Goal: Task Accomplishment & Management: Use online tool/utility

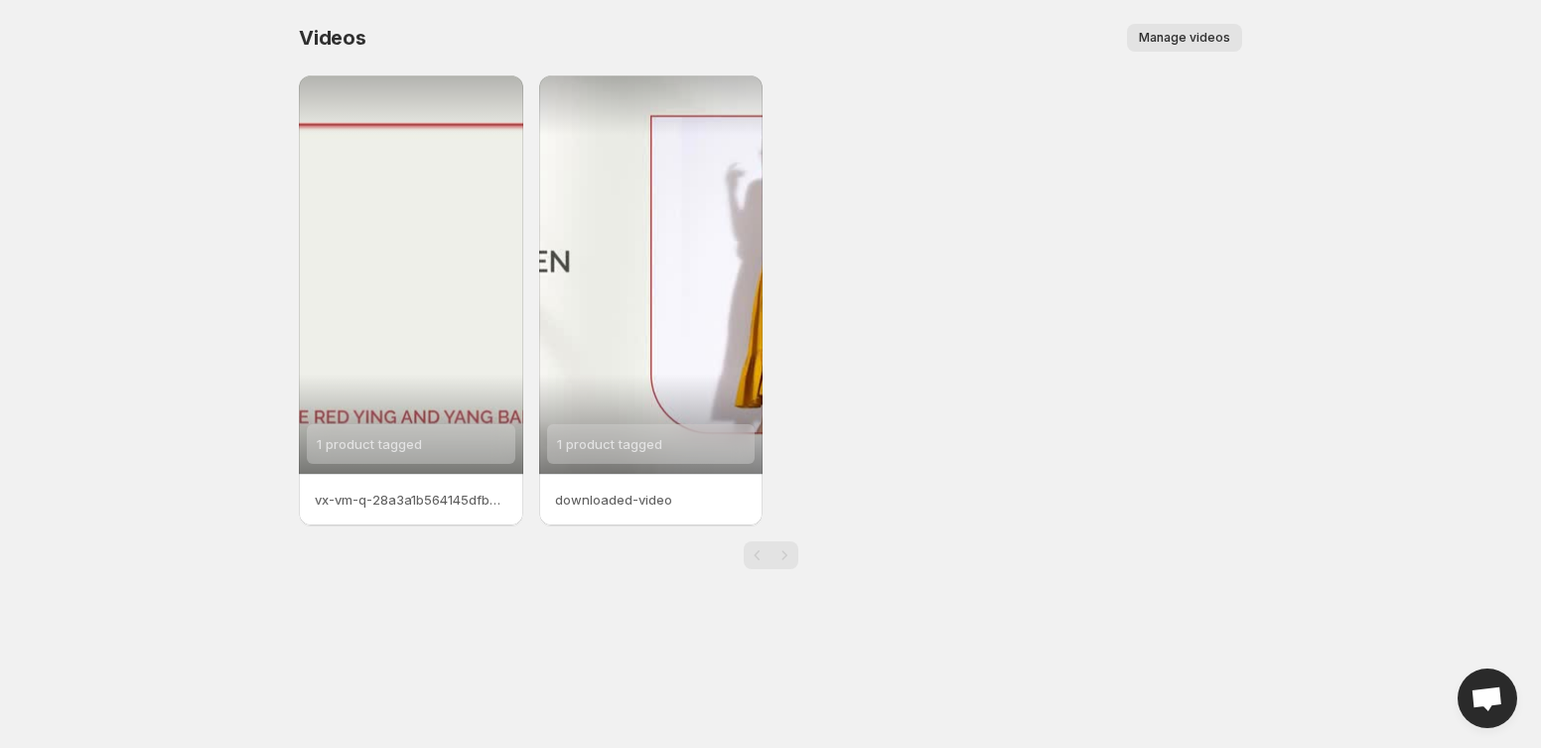
click at [1198, 37] on span "Manage videos" at bounding box center [1184, 38] width 91 height 16
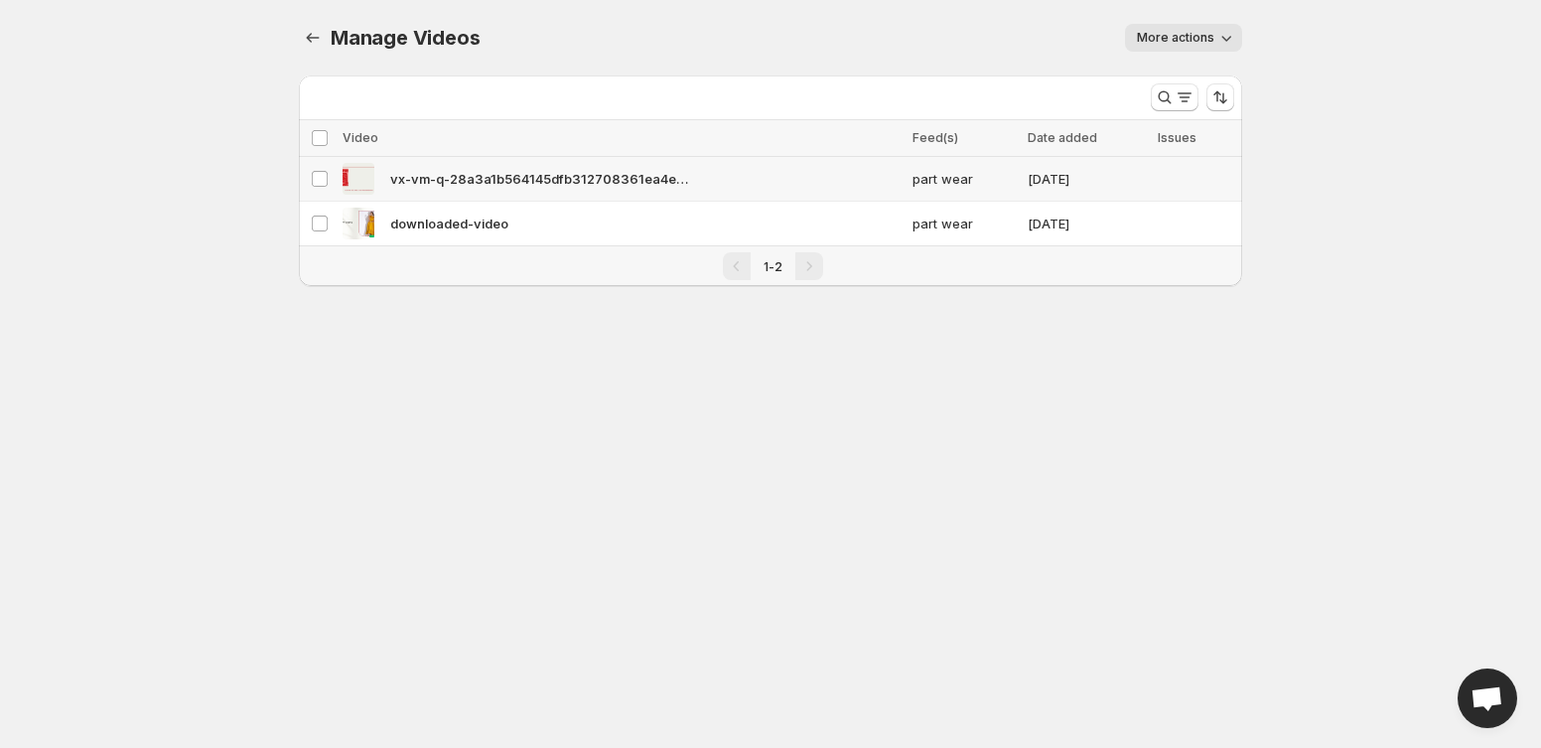
click at [362, 179] on img at bounding box center [358, 179] width 32 height 32
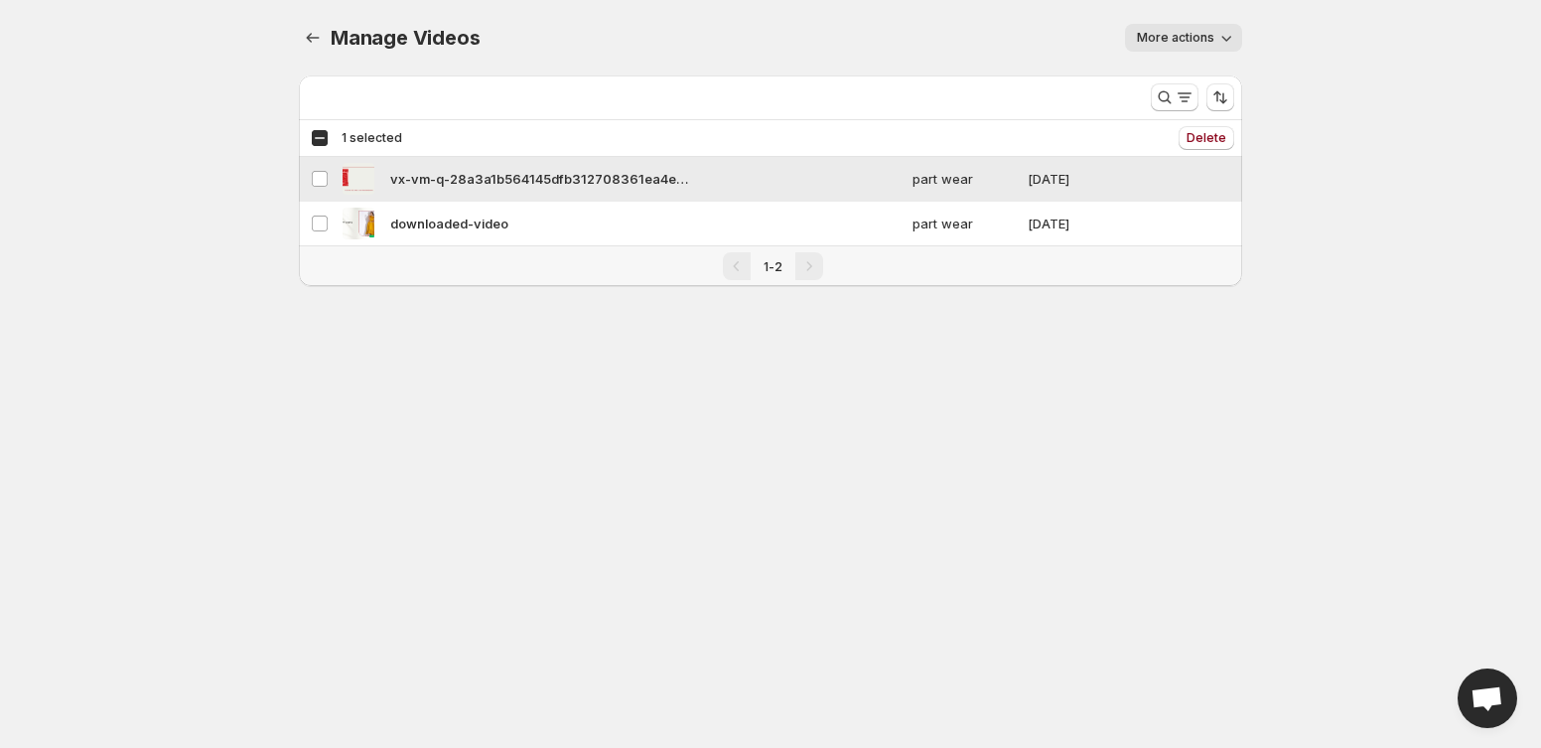
click at [472, 176] on span "vx-vm-q-28a3a1b564145dfb312708361ea4e923" at bounding box center [539, 179] width 298 height 20
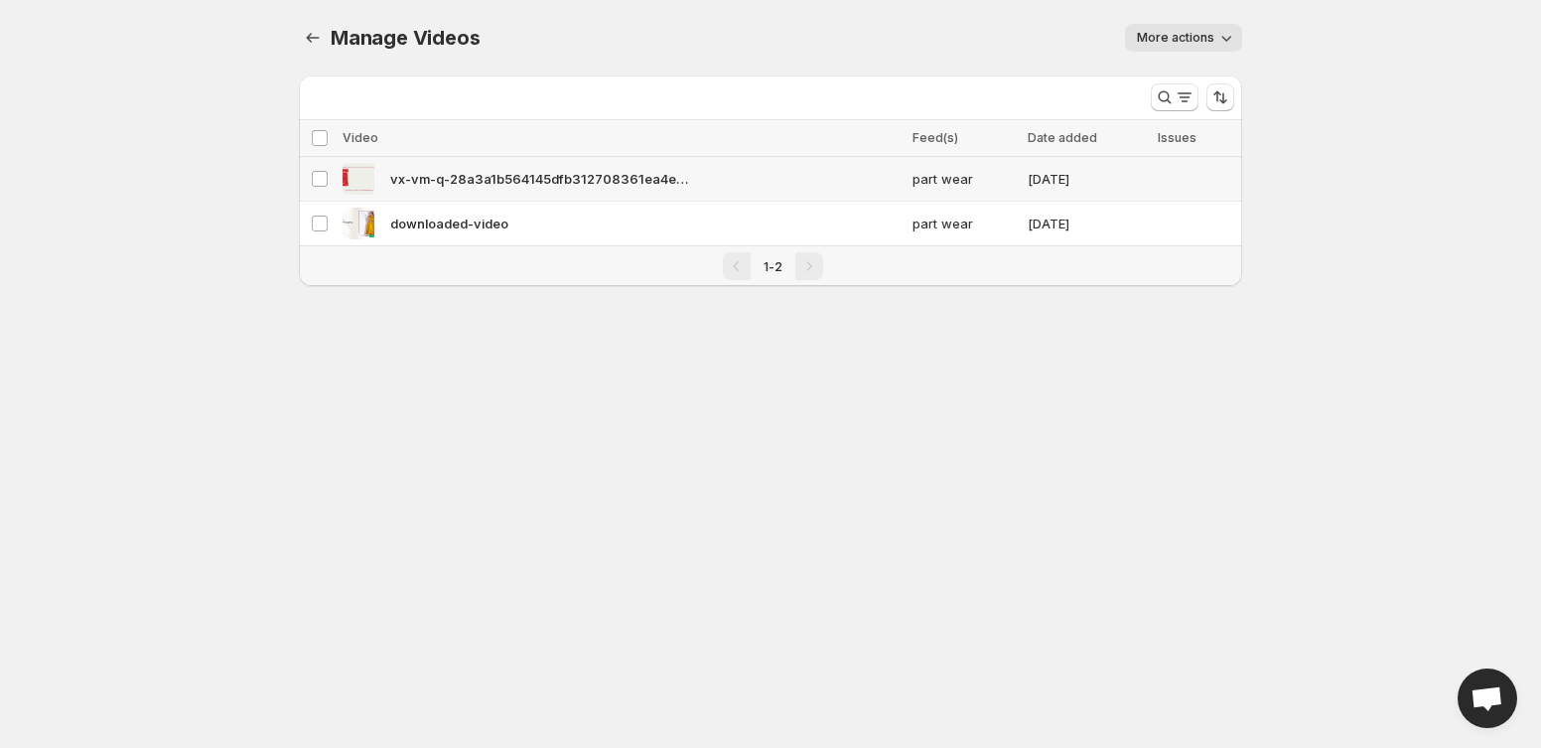
click at [472, 176] on span "vx-vm-q-28a3a1b564145dfb312708361ea4e923" at bounding box center [539, 179] width 298 height 20
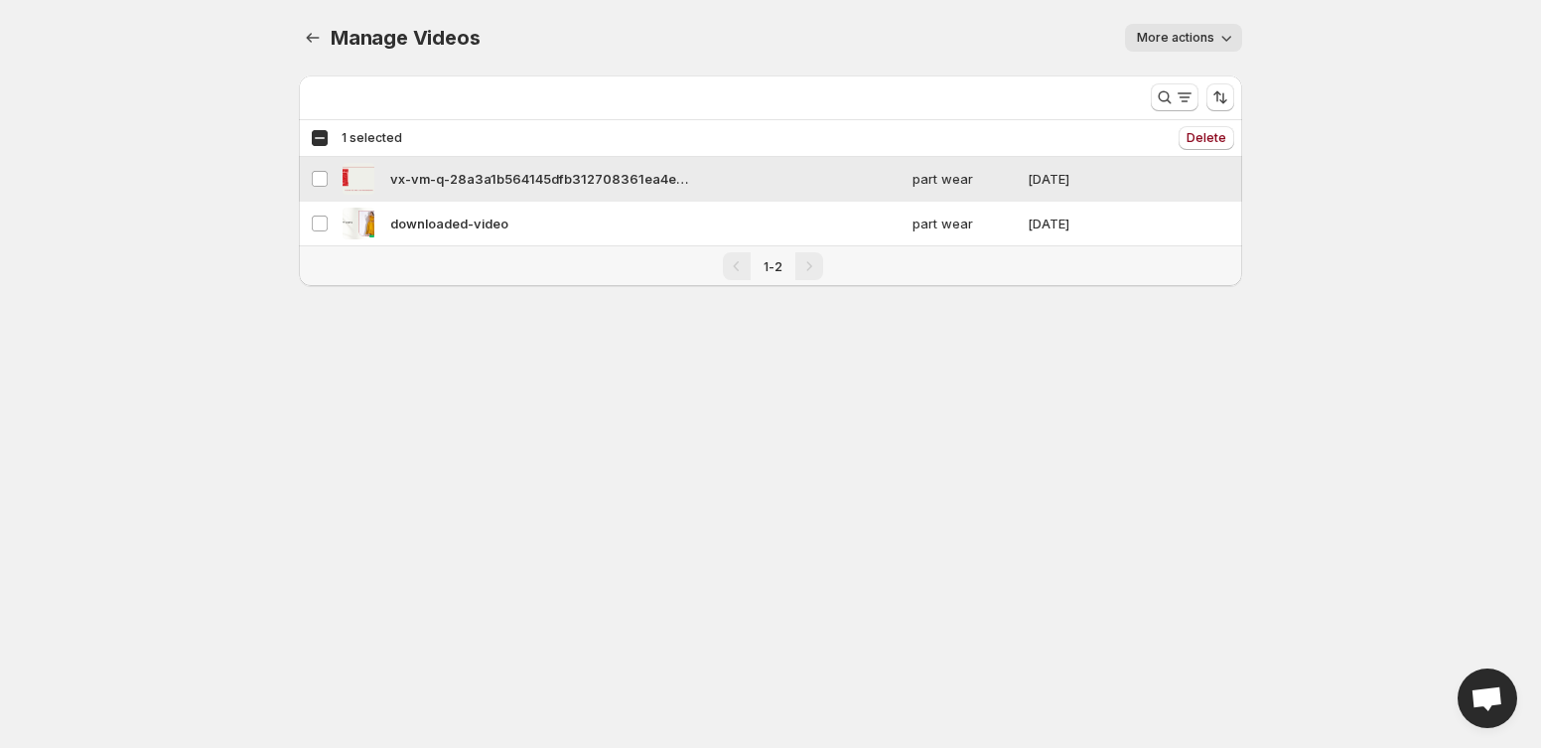
click at [472, 176] on span "vx-vm-q-28a3a1b564145dfb312708361ea4e923" at bounding box center [539, 179] width 298 height 20
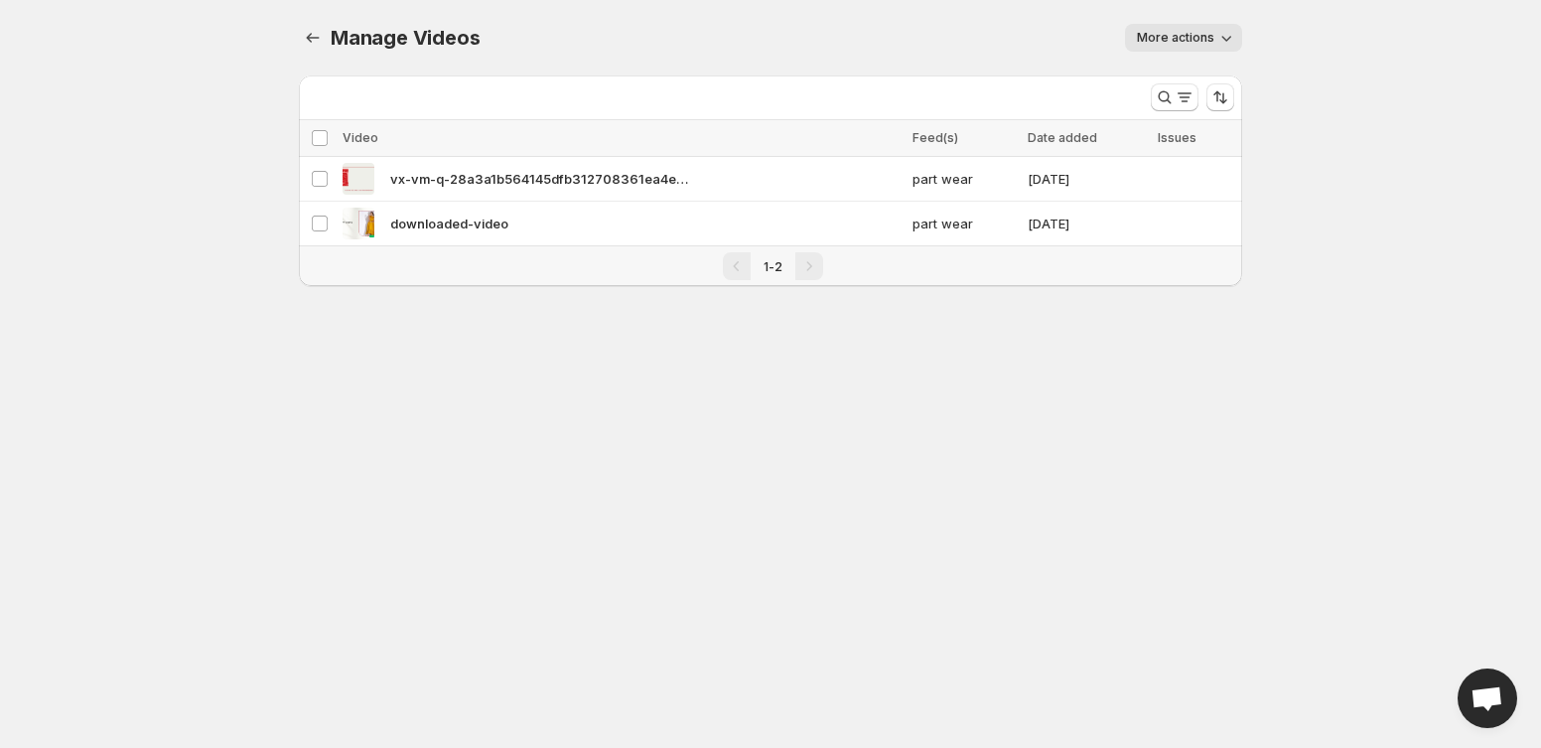
click at [465, 435] on body "Home Feeds Videos Subscription Settings Manage Videos. This page is ready Manag…" at bounding box center [770, 374] width 1541 height 748
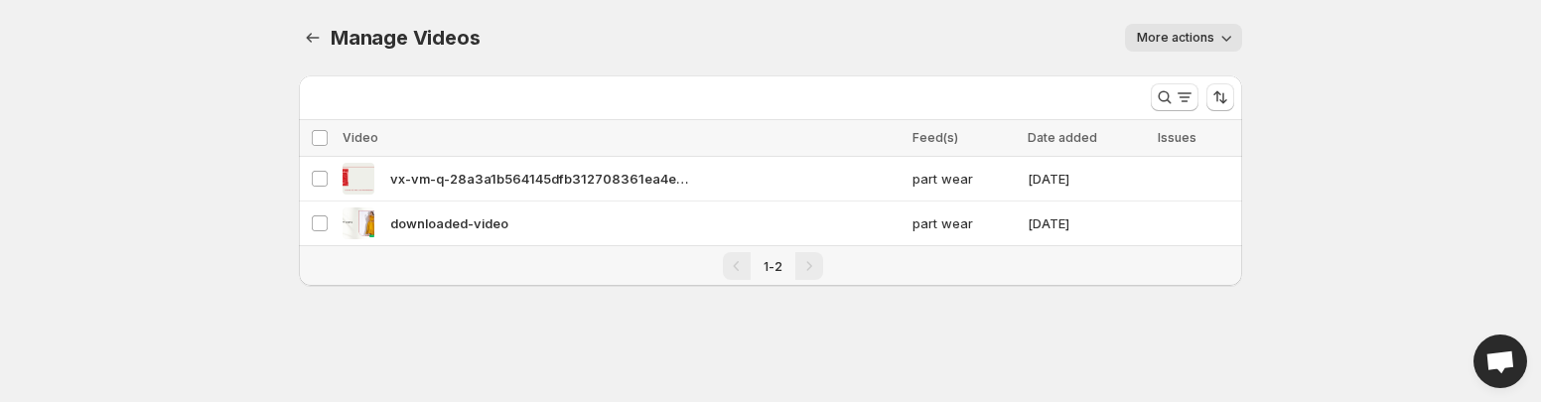
click at [164, 189] on body "Home Feeds Videos Subscription Settings Manage Videos. This page is ready Manag…" at bounding box center [770, 201] width 1541 height 402
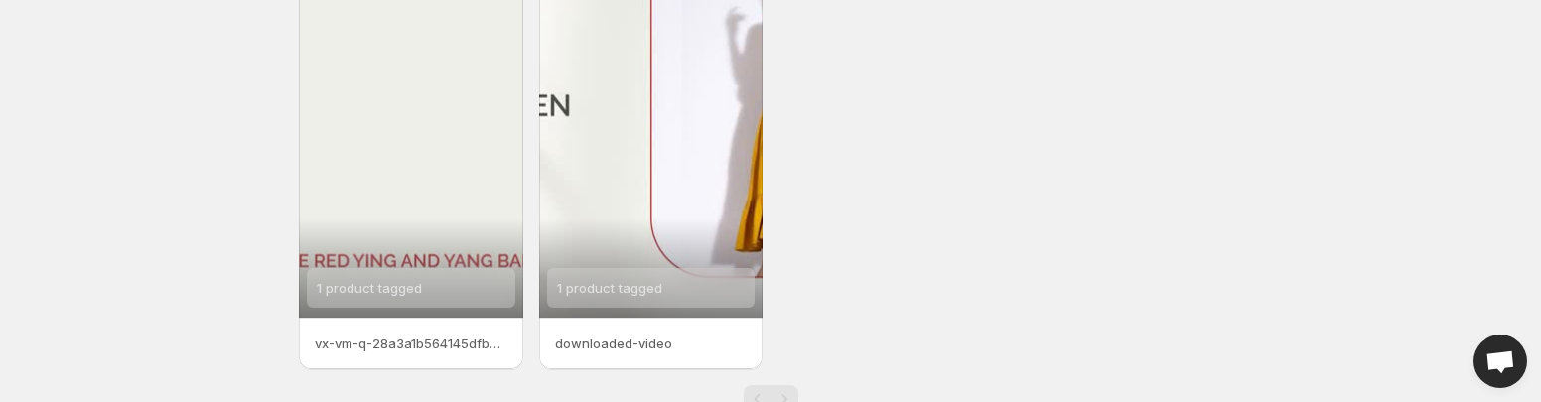
scroll to position [173, 0]
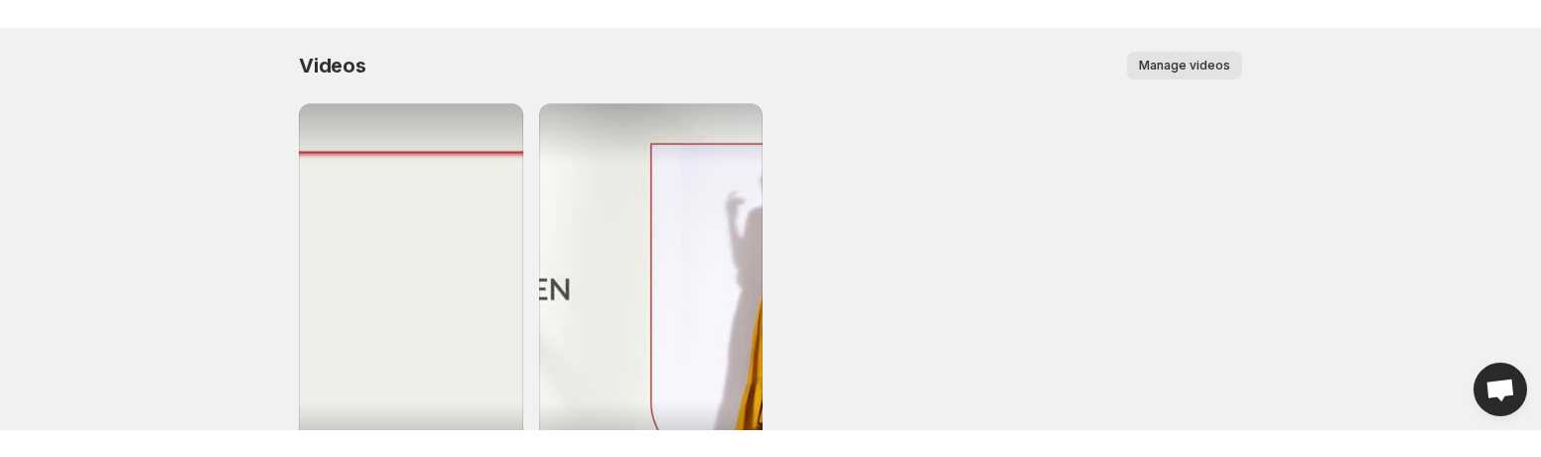
scroll to position [41, 0]
